Goal: Information Seeking & Learning: Learn about a topic

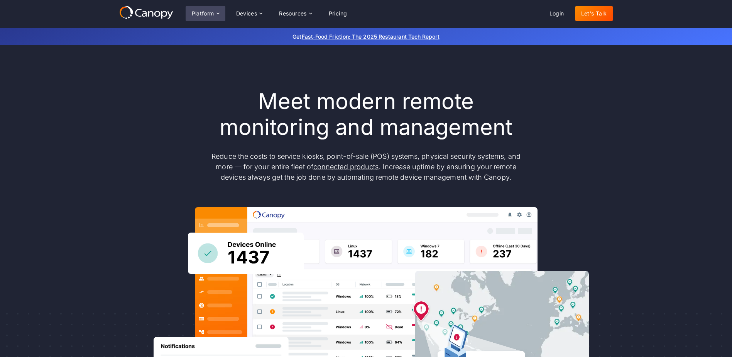
click at [213, 11] on div "Platform" at bounding box center [203, 13] width 22 height 5
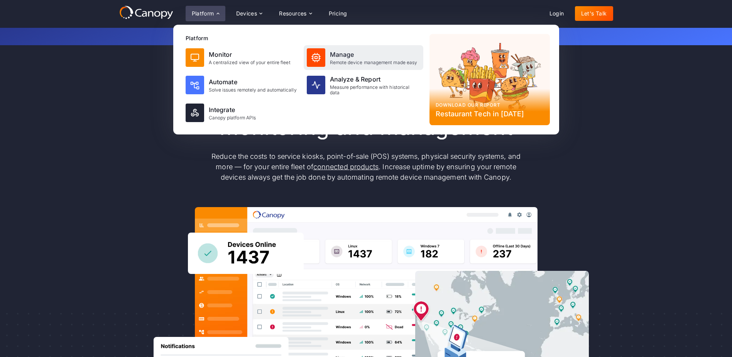
click at [357, 58] on div "Manage" at bounding box center [374, 54] width 88 height 9
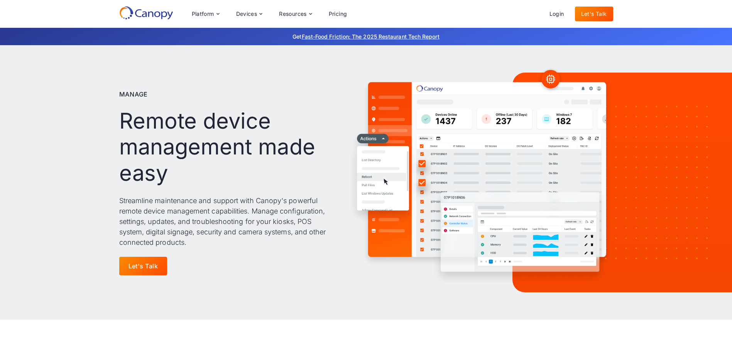
click at [225, 228] on p "Streamline maintenance and support with Canopy's powerful remote device managem…" at bounding box center [225, 221] width 213 height 52
click at [664, 12] on div "Platform Platform Monitor A centralized view of your entire fleet Manage Remote…" at bounding box center [366, 14] width 732 height 28
click at [216, 12] on icon at bounding box center [218, 14] width 6 height 6
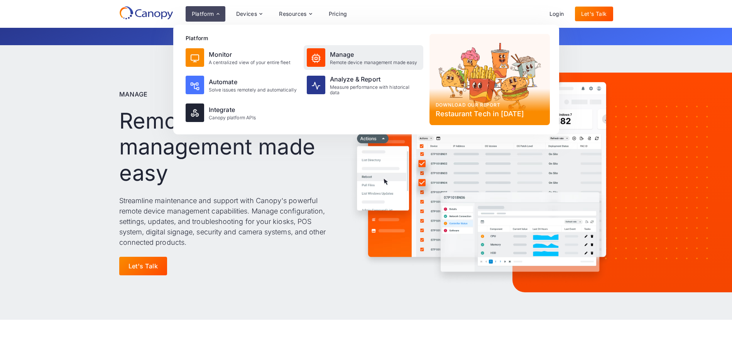
click at [337, 56] on div "Manage" at bounding box center [374, 54] width 88 height 9
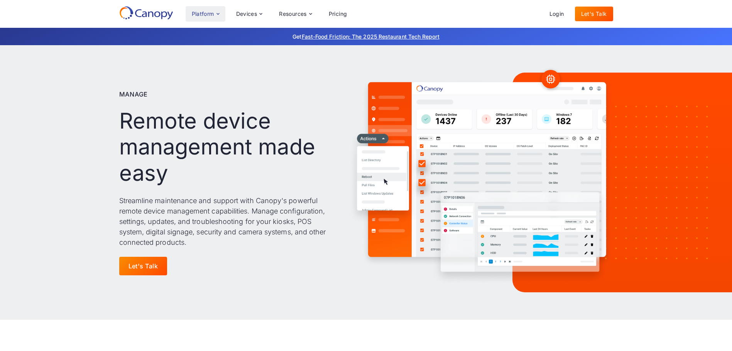
click at [213, 14] on div "Platform" at bounding box center [203, 13] width 22 height 5
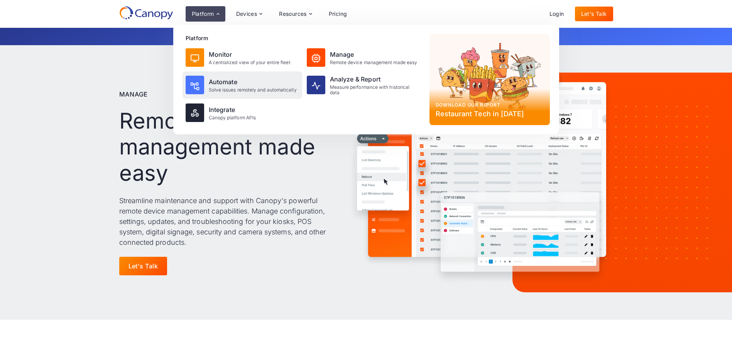
click at [230, 86] on div "Automate" at bounding box center [253, 81] width 88 height 9
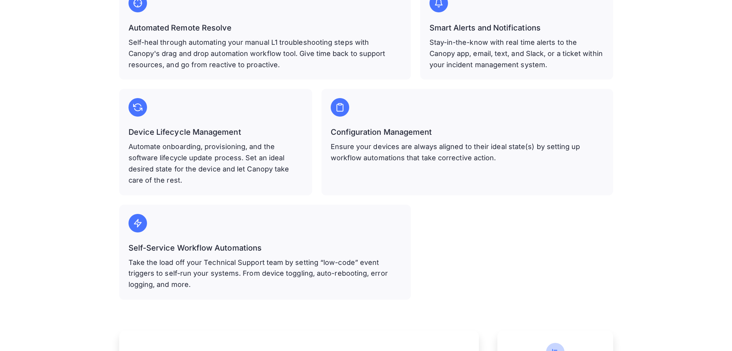
scroll to position [463, 0]
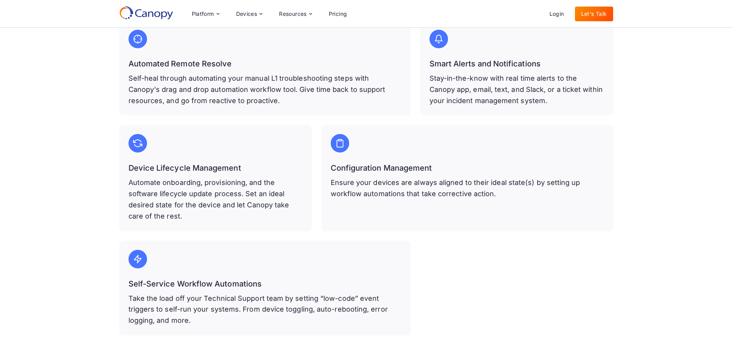
click at [223, 196] on p "Automate onboarding, provisioning, and the software lifecycle update process. S…" at bounding box center [216, 199] width 174 height 44
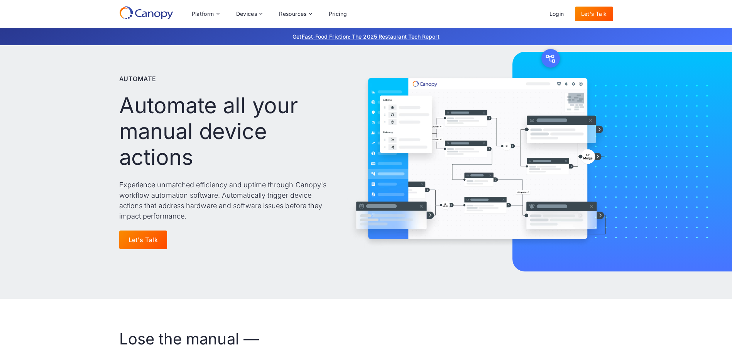
scroll to position [0, 0]
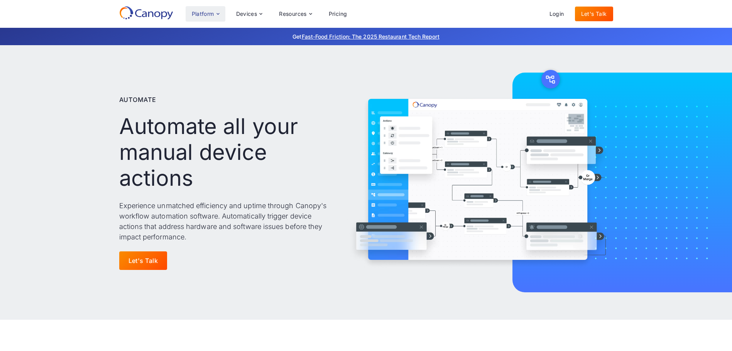
click at [208, 16] on div "Platform" at bounding box center [203, 13] width 22 height 5
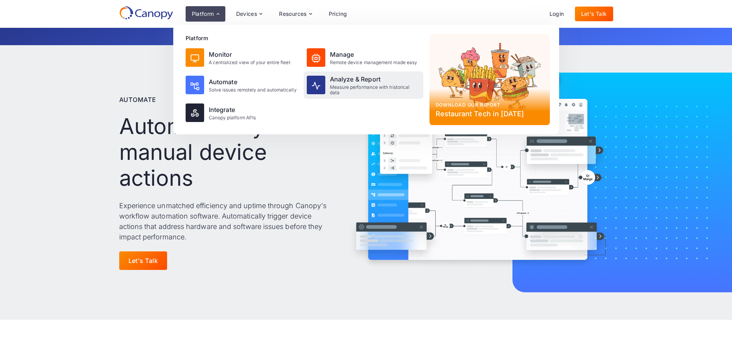
click at [334, 79] on div "Analyze & Report" at bounding box center [375, 78] width 90 height 9
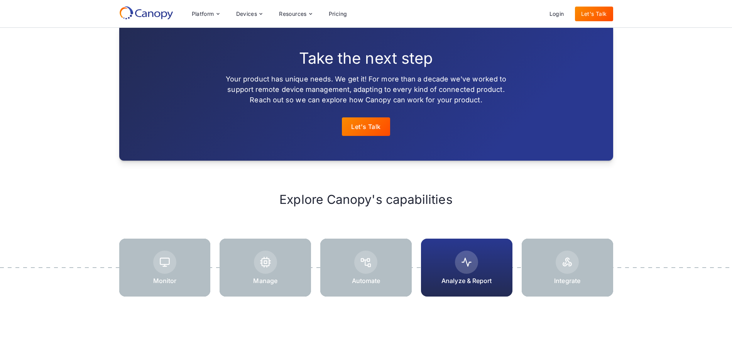
scroll to position [847, 0]
